Goal: Check status: Check status

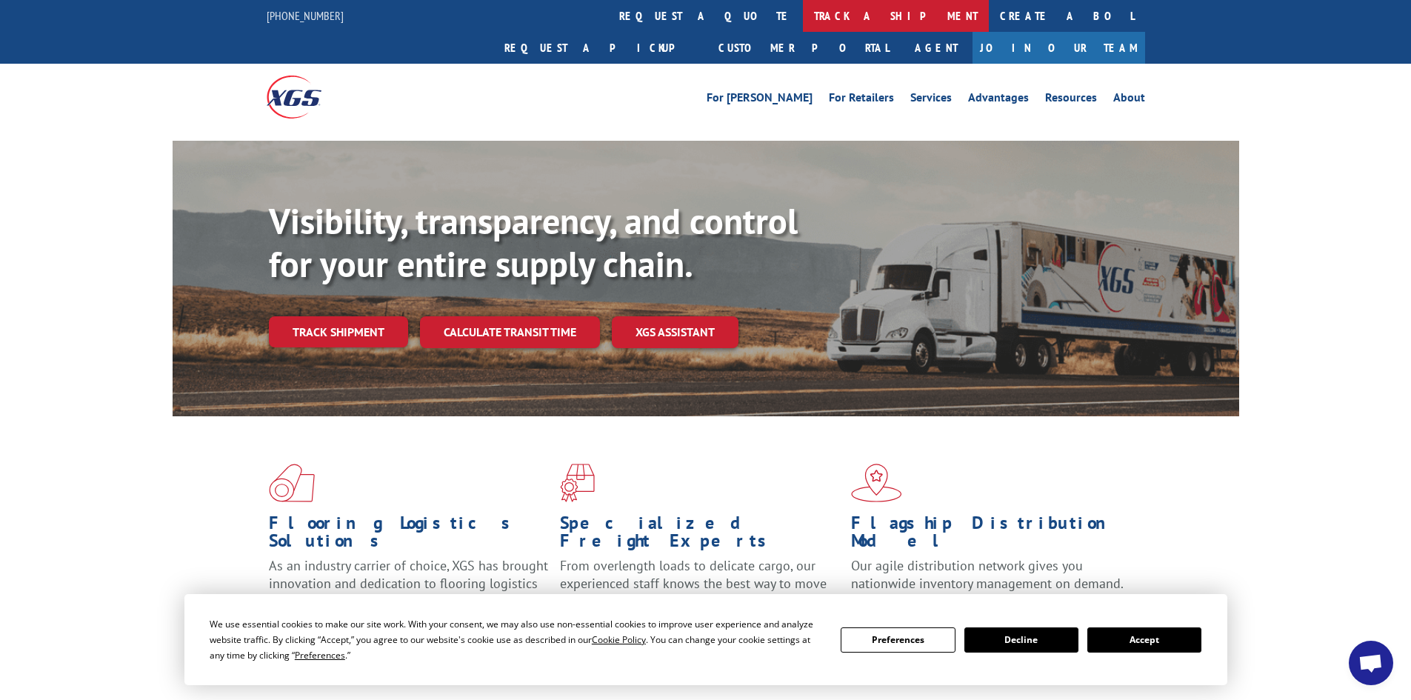
click at [803, 12] on link "track a shipment" at bounding box center [896, 16] width 186 height 32
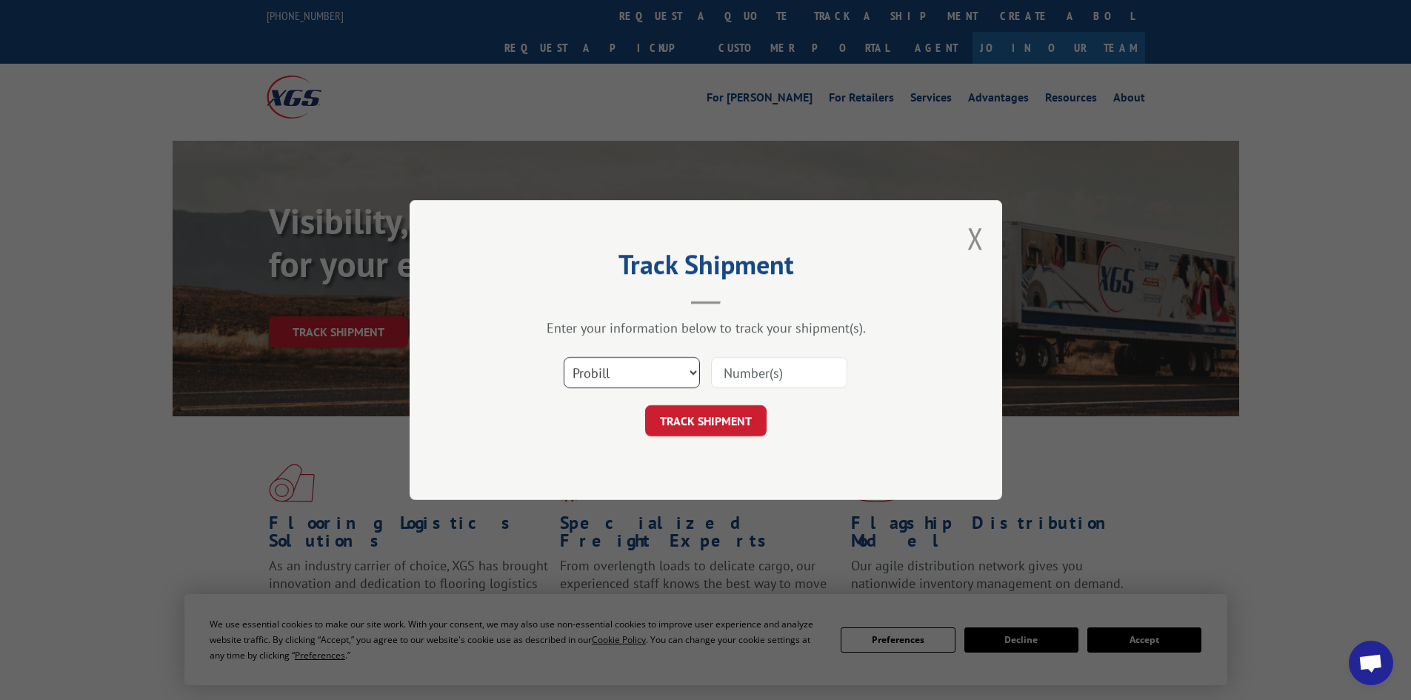
click at [633, 362] on select "Select category... Probill BOL PO" at bounding box center [632, 372] width 136 height 31
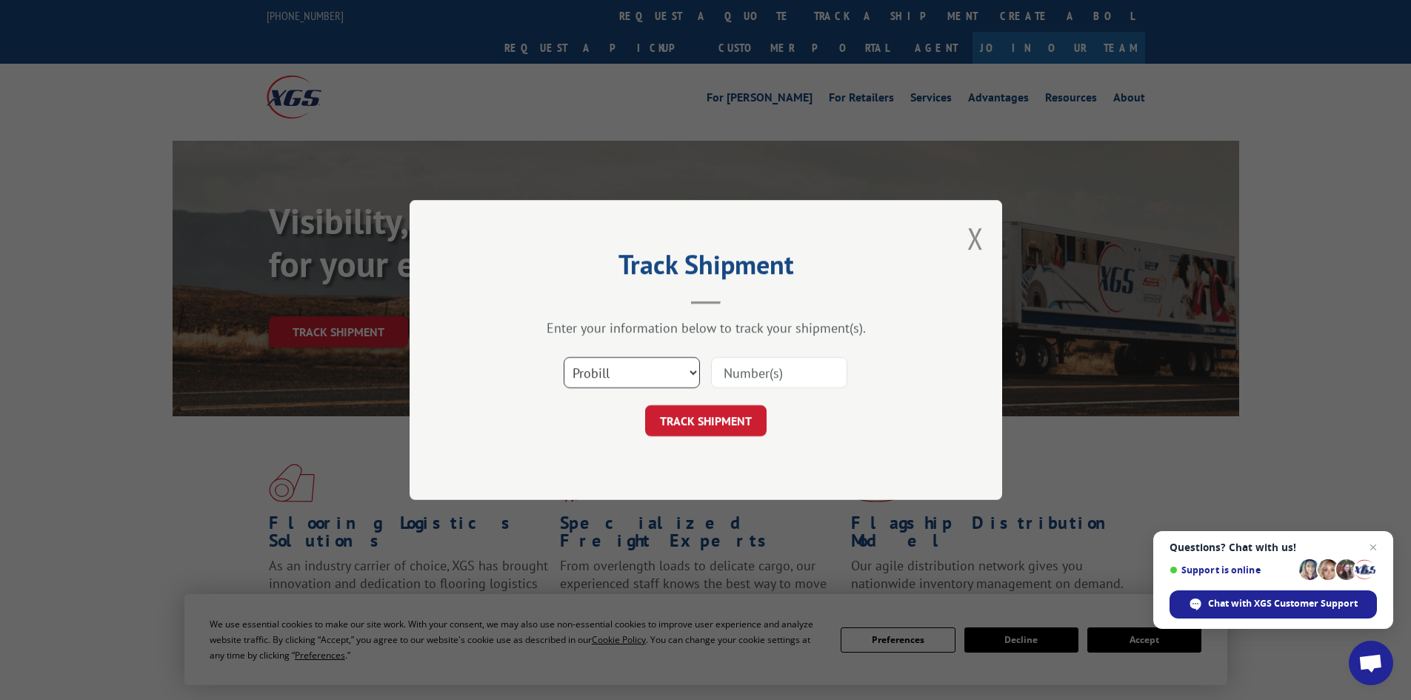
select select "bol"
click at [564, 357] on select "Select category... Probill BOL PO" at bounding box center [632, 372] width 136 height 31
click at [751, 379] on input at bounding box center [779, 372] width 136 height 31
paste input "7086615"
type input "7086615"
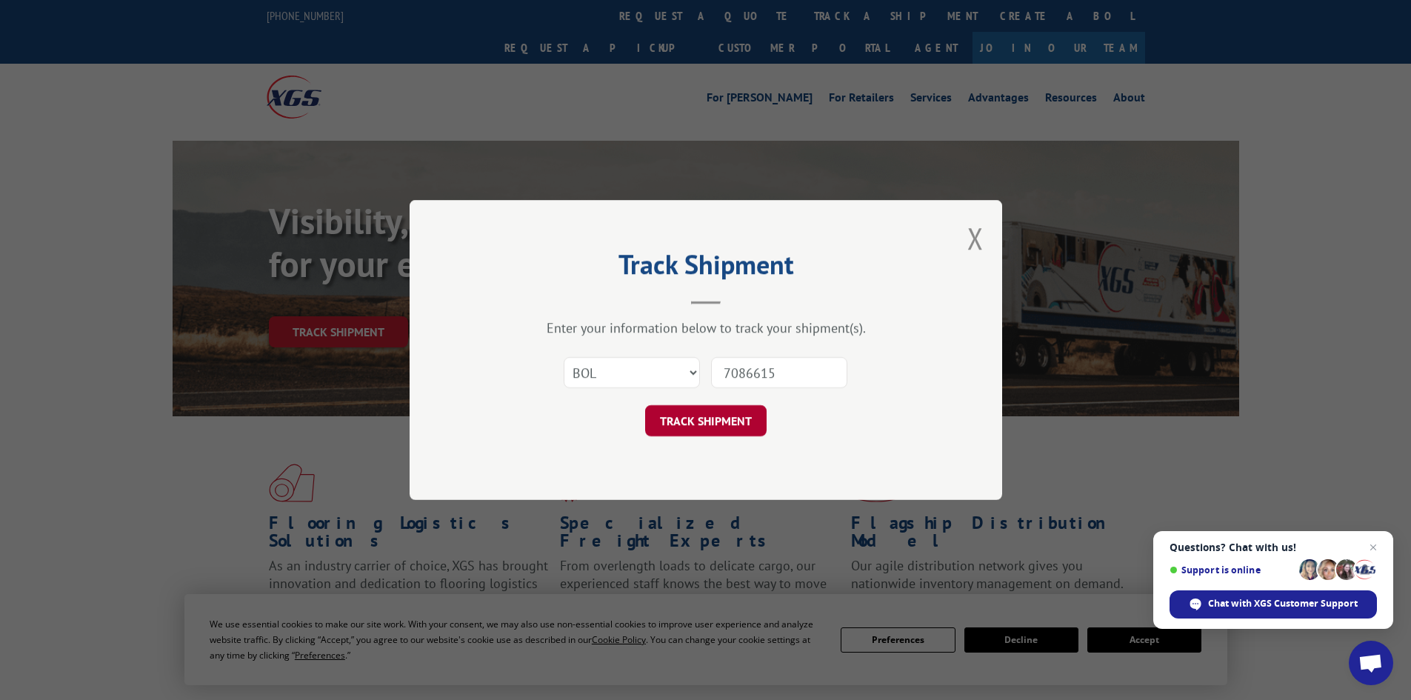
click at [718, 407] on button "TRACK SHIPMENT" at bounding box center [706, 420] width 122 height 31
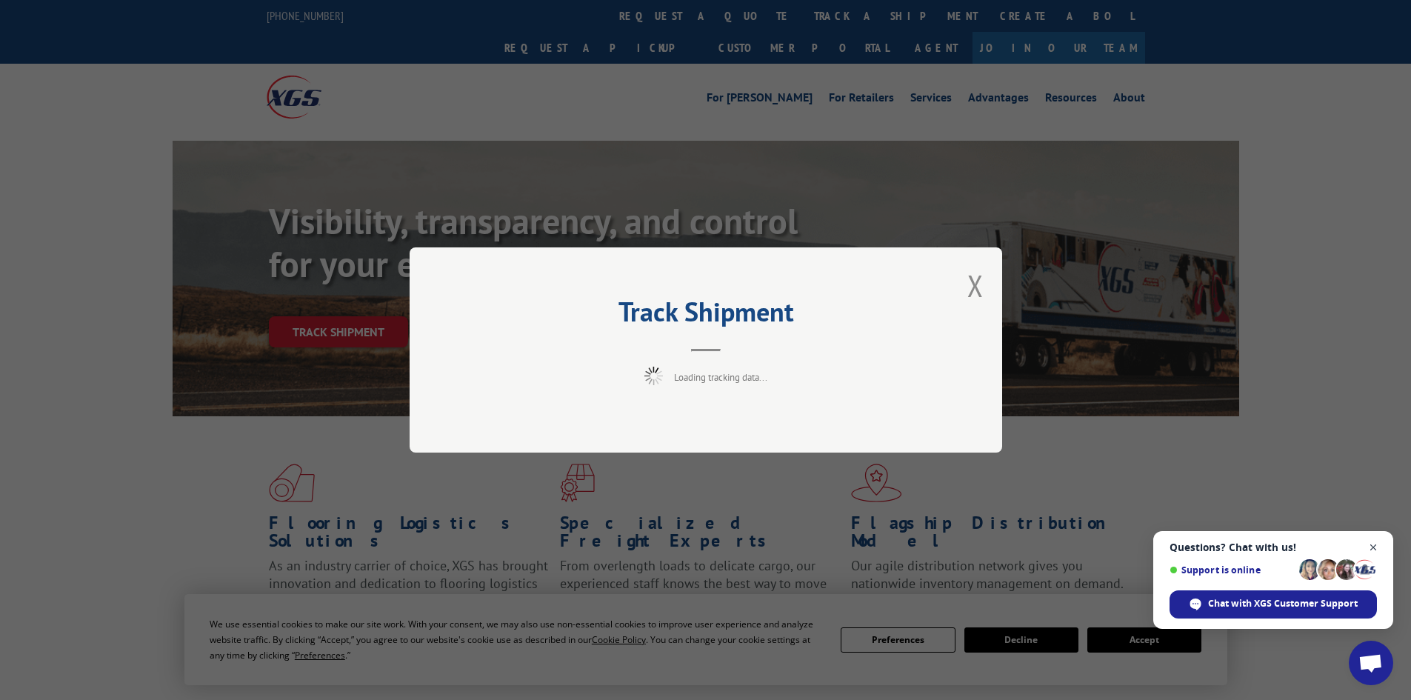
click at [1371, 547] on span "Close chat" at bounding box center [1374, 548] width 19 height 19
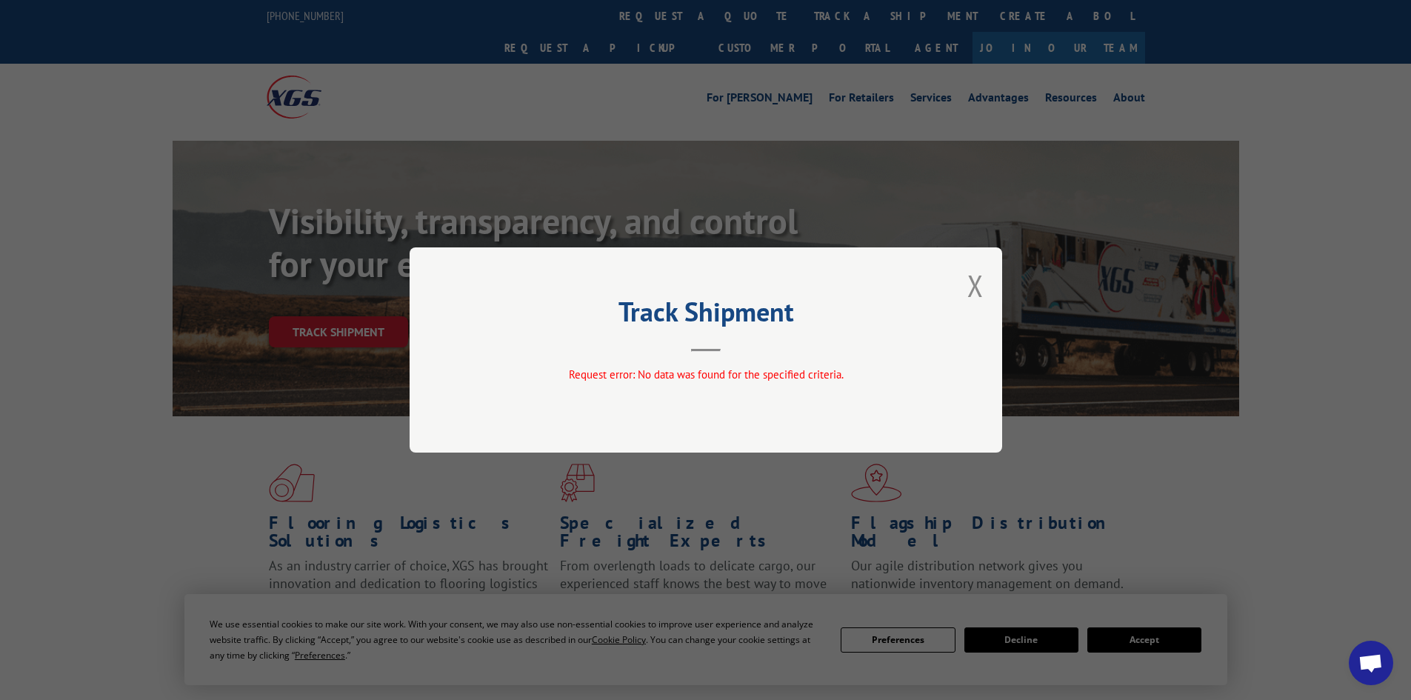
click at [1117, 631] on div "Track Shipment Request error: No data was found for the specified criteria." at bounding box center [705, 350] width 1411 height 700
click at [1030, 643] on div "Track Shipment Request error: No data was found for the specified criteria." at bounding box center [705, 350] width 1411 height 700
click at [1133, 636] on div "Track Shipment Request error: No data was found for the specified criteria." at bounding box center [705, 350] width 1411 height 700
click at [971, 282] on button "Close modal" at bounding box center [976, 285] width 16 height 39
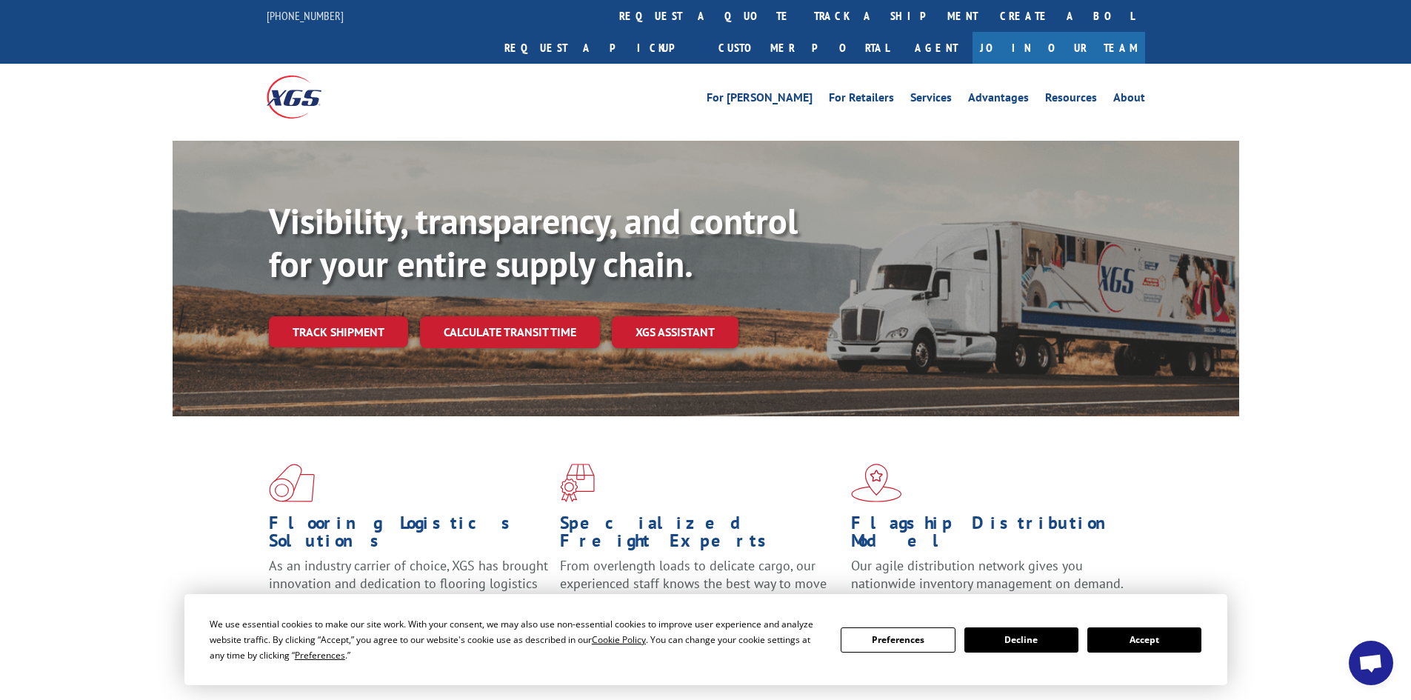
click at [1005, 643] on button "Decline" at bounding box center [1022, 640] width 114 height 25
